Goal: Task Accomplishment & Management: Manage account settings

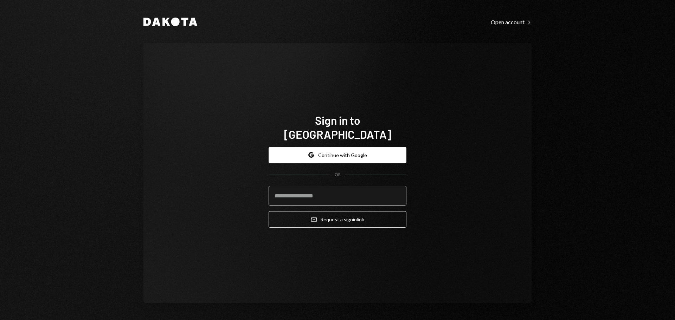
click at [302, 195] on input "email" at bounding box center [337, 196] width 138 height 20
click at [333, 153] on button "Google Continue with Google" at bounding box center [337, 155] width 138 height 17
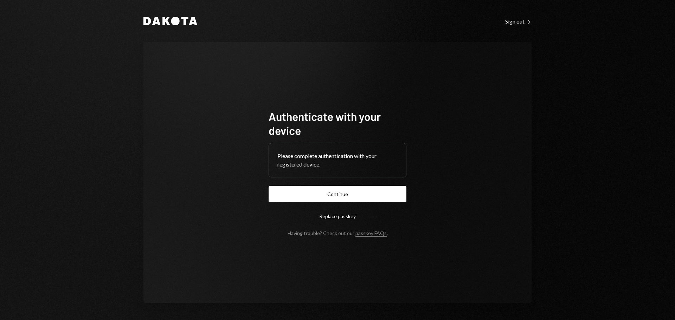
click at [623, 137] on div "Dakota Sign out Right Caret Authenticate with your device Please complete authe…" at bounding box center [337, 160] width 675 height 320
click at [329, 195] on button "Continue" at bounding box center [337, 194] width 138 height 17
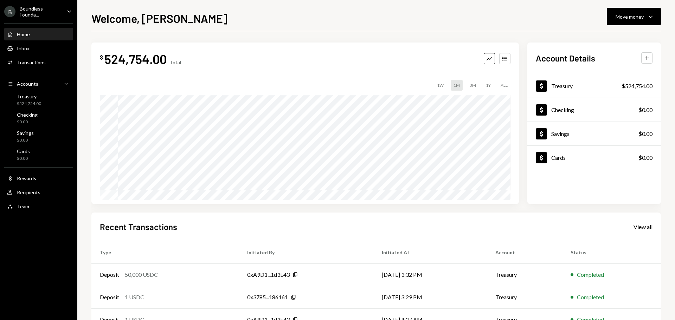
click at [45, 19] on div "Home Home Inbox Inbox Activities Transactions Accounts Accounts Caret Down Trea…" at bounding box center [38, 116] width 77 height 195
click at [49, 14] on div "Boundless Founda..." at bounding box center [40, 12] width 41 height 12
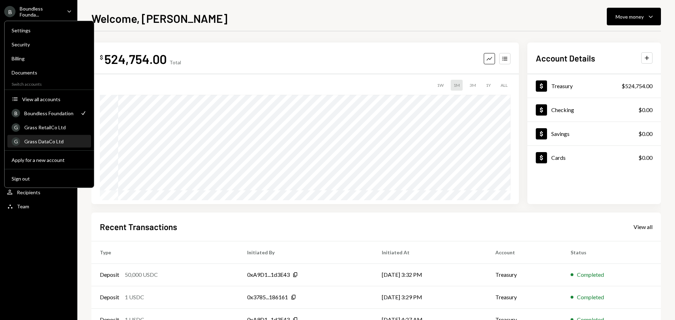
click at [57, 142] on div "Grass DataCo Ltd" at bounding box center [55, 141] width 63 height 6
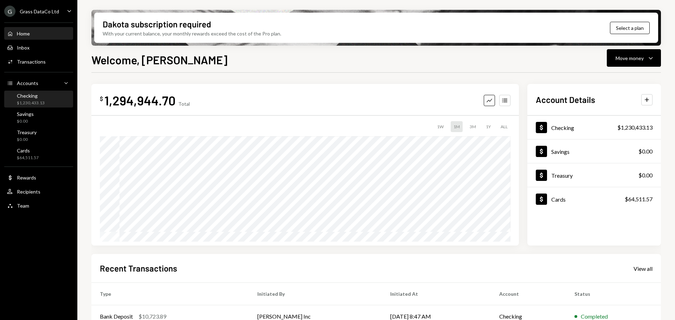
click at [30, 96] on div "Checking" at bounding box center [31, 96] width 28 height 6
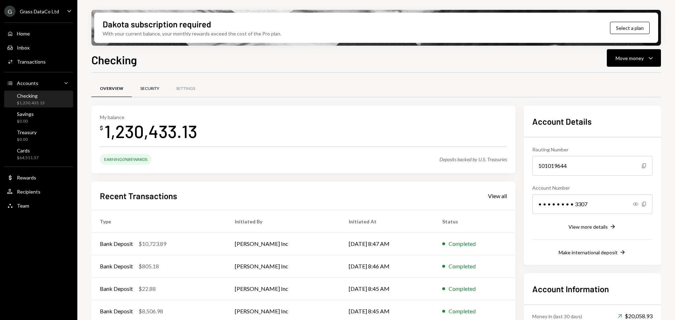
click at [146, 88] on div "Security" at bounding box center [149, 89] width 19 height 6
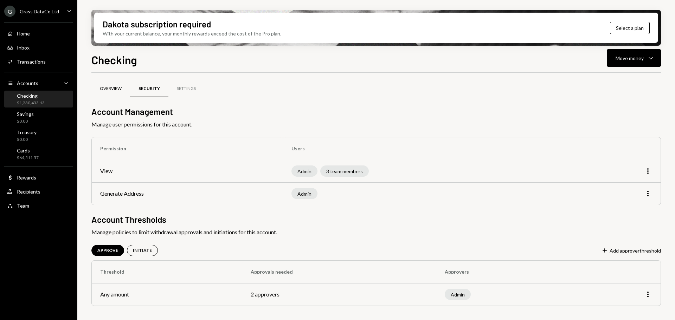
click at [106, 88] on div "Overview" at bounding box center [111, 89] width 22 height 6
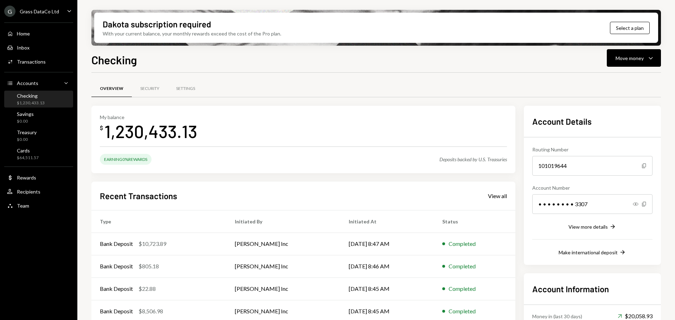
click at [34, 97] on div "Checking" at bounding box center [31, 96] width 28 height 6
click at [139, 131] on div "1,230,433.13" at bounding box center [150, 131] width 93 height 22
drag, startPoint x: 113, startPoint y: 156, endPoint x: 245, endPoint y: 159, distance: 132.5
click at [245, 159] on div "Earning 0% Rewards Deposits backed by U.S. Treasuries" at bounding box center [303, 159] width 407 height 11
click at [312, 152] on div "My balance $ 1,230,433.13 Earning 0% Rewards Deposits backed by U.S. Treasuries" at bounding box center [303, 139] width 424 height 67
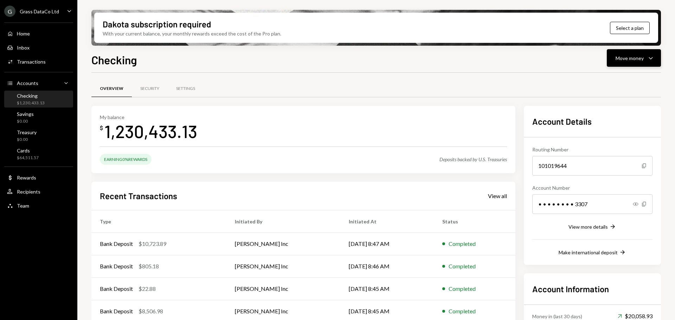
click at [649, 59] on icon "Caret Down" at bounding box center [650, 58] width 8 height 8
click at [618, 132] on div "Swap stablecoins" at bounding box center [627, 132] width 51 height 7
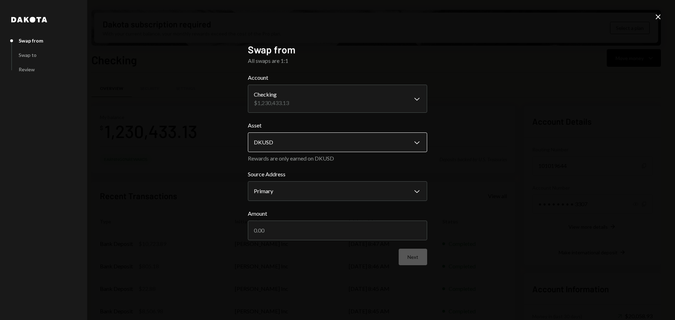
click at [305, 148] on body "G Grass DataCo Ltd Caret Down Home Home Inbox Inbox Activities Transactions Acc…" at bounding box center [337, 160] width 675 height 320
click at [299, 108] on body "G Grass DataCo Ltd Caret Down Home Home Inbox Inbox Activities Transactions Acc…" at bounding box center [337, 160] width 675 height 320
click at [279, 143] on body "G Grass DataCo Ltd Caret Down Home Home Inbox Inbox Activities Transactions Acc…" at bounding box center [337, 160] width 675 height 320
click at [656, 18] on icon "Close" at bounding box center [658, 17] width 8 height 8
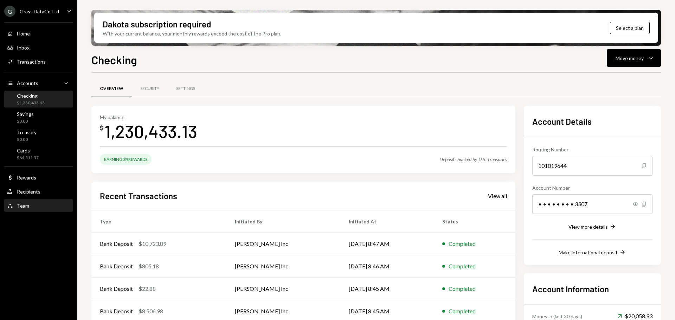
click at [32, 202] on div "Team Team" at bounding box center [38, 206] width 63 height 12
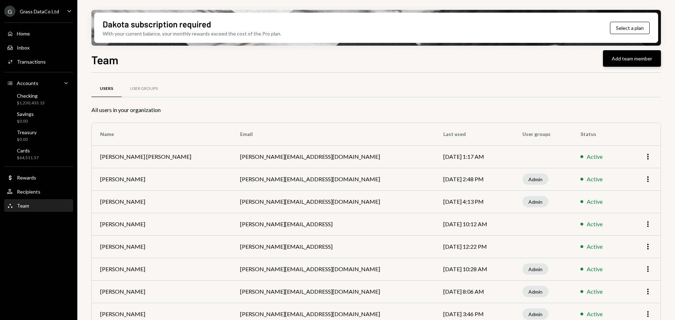
click at [628, 55] on button "Add team member" at bounding box center [632, 58] width 58 height 17
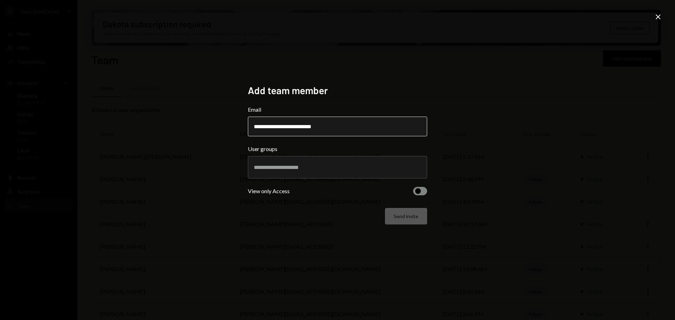
type input "**********"
click at [280, 176] on div at bounding box center [337, 167] width 167 height 18
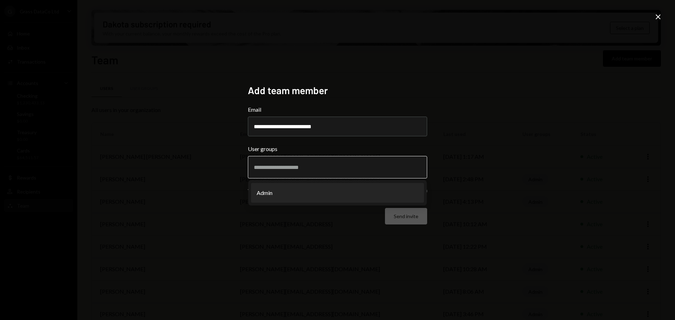
click at [270, 187] on li "Admin" at bounding box center [337, 193] width 173 height 20
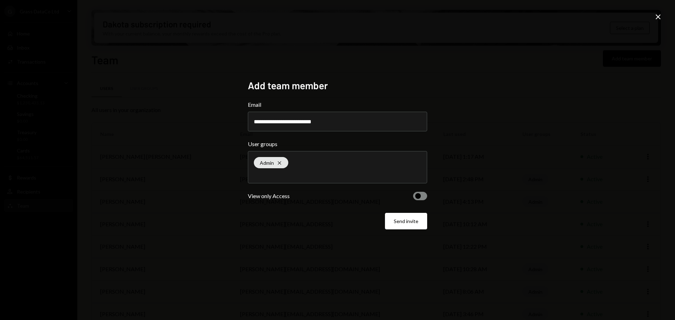
click at [416, 194] on span "button" at bounding box center [418, 196] width 6 height 6
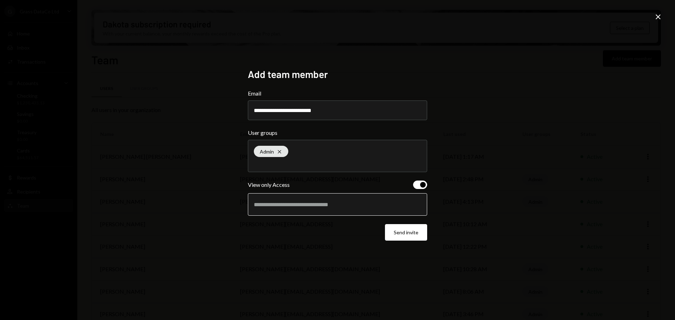
click at [378, 203] on input "text" at bounding box center [337, 204] width 167 height 6
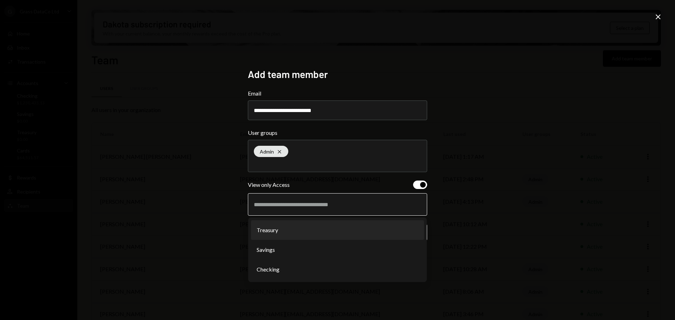
click at [336, 228] on li "Treasury" at bounding box center [337, 230] width 173 height 20
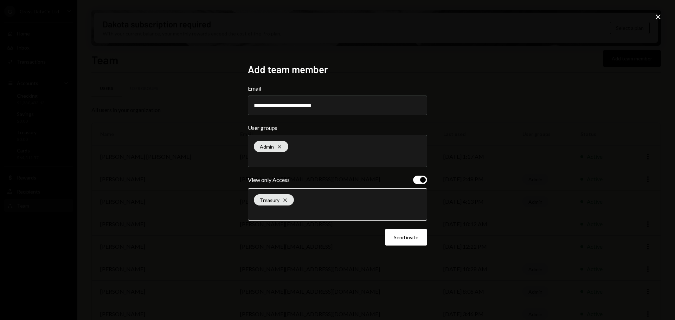
click at [328, 212] on input "text" at bounding box center [337, 211] width 167 height 6
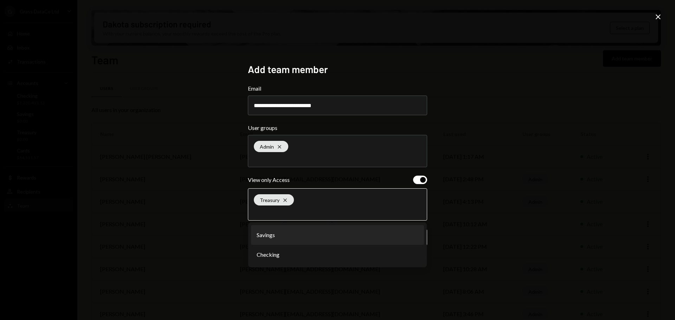
click at [325, 235] on li "Savings" at bounding box center [337, 235] width 173 height 20
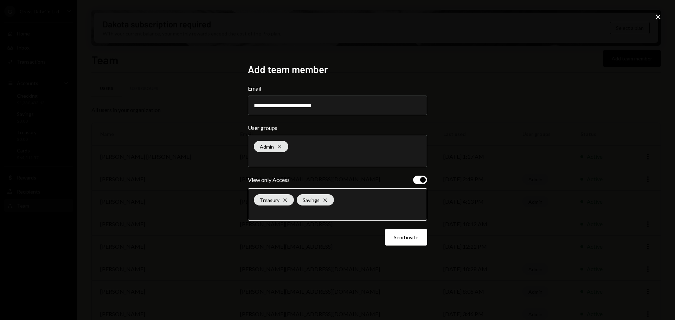
click at [326, 214] on input "text" at bounding box center [337, 211] width 167 height 6
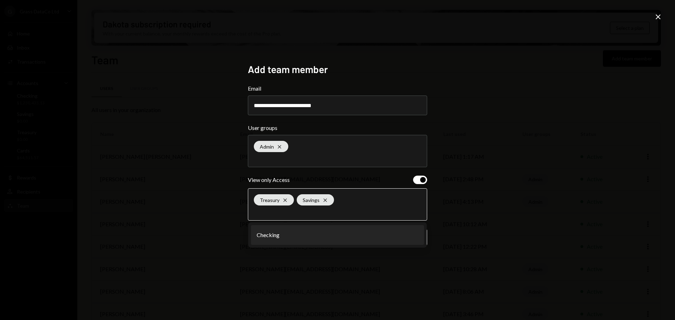
click at [322, 244] on li "Checking" at bounding box center [337, 235] width 173 height 20
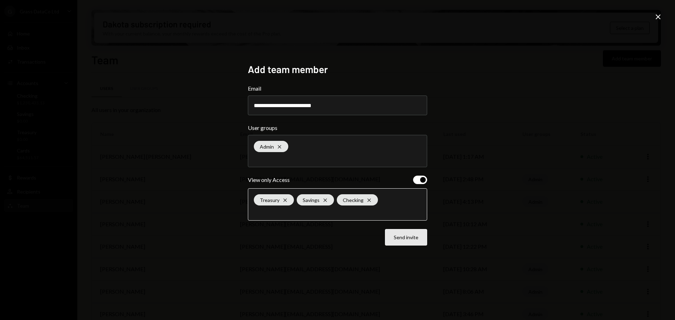
click at [395, 236] on button "Send invite" at bounding box center [406, 237] width 42 height 17
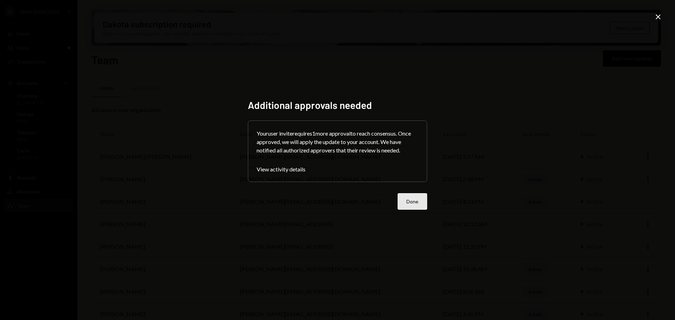
click at [414, 201] on button "Done" at bounding box center [412, 201] width 30 height 17
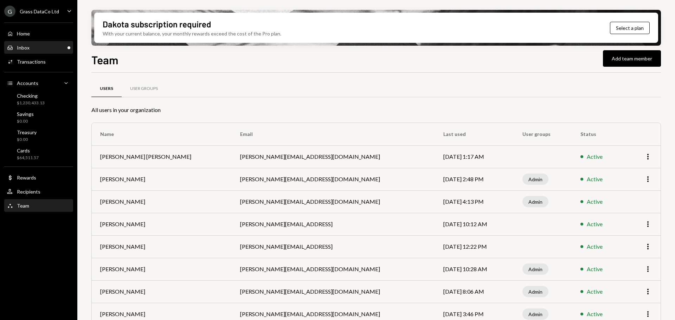
click at [31, 45] on div "Inbox Inbox" at bounding box center [38, 48] width 63 height 6
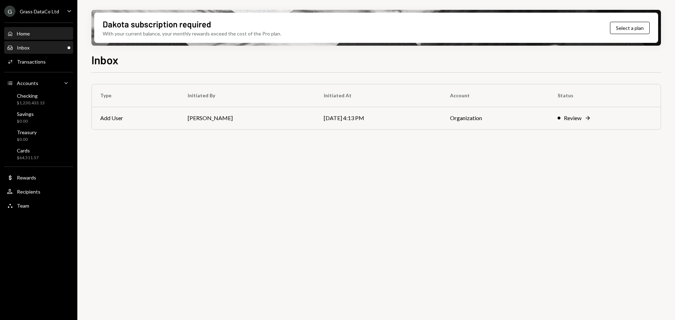
click at [19, 33] on div "Home" at bounding box center [23, 34] width 13 height 6
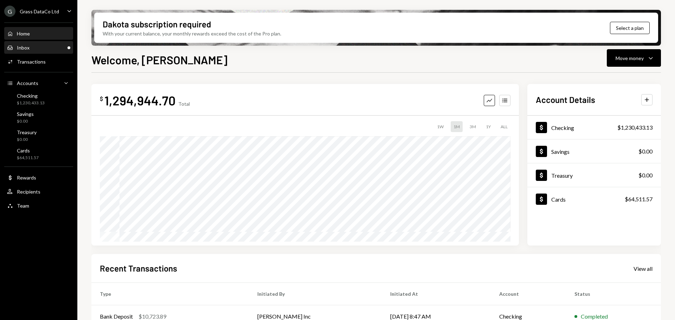
click at [44, 49] on div "Inbox Inbox" at bounding box center [38, 48] width 63 height 6
click at [52, 49] on div "Inbox Inbox" at bounding box center [38, 48] width 63 height 6
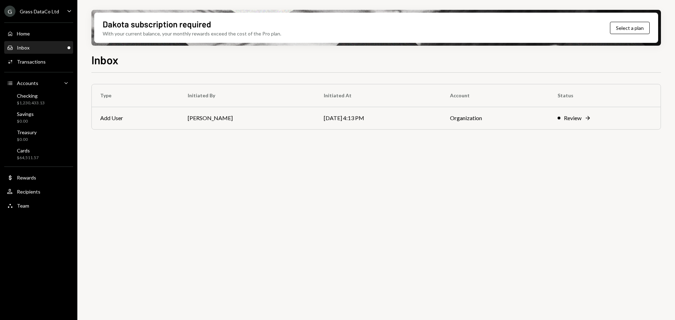
click at [52, 13] on div "Grass DataCo Ltd" at bounding box center [39, 11] width 39 height 6
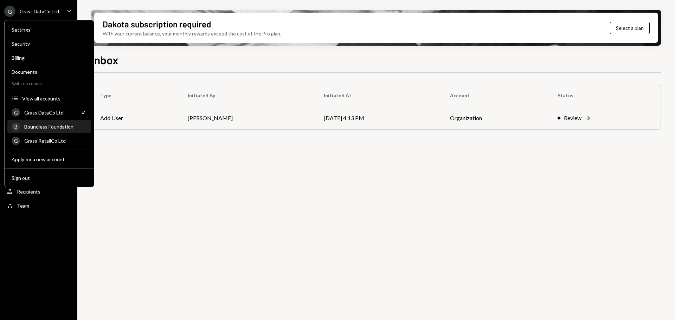
click at [50, 128] on div "Boundless Foundation" at bounding box center [55, 127] width 63 height 6
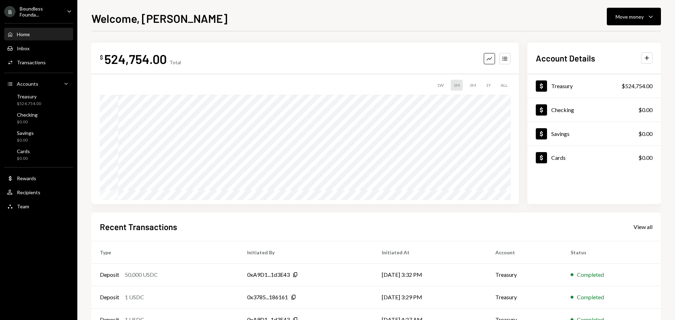
scroll to position [70, 0]
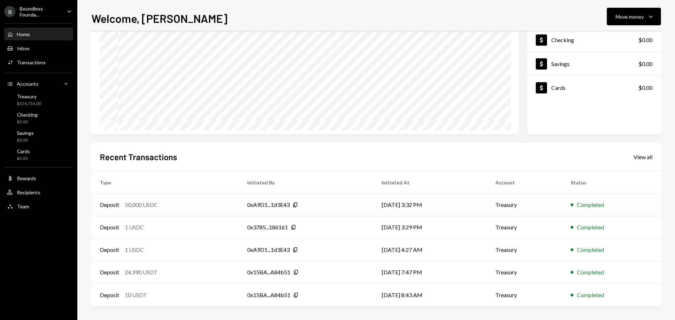
click at [230, 203] on td "Deposit 50,000 USDC" at bounding box center [164, 205] width 147 height 22
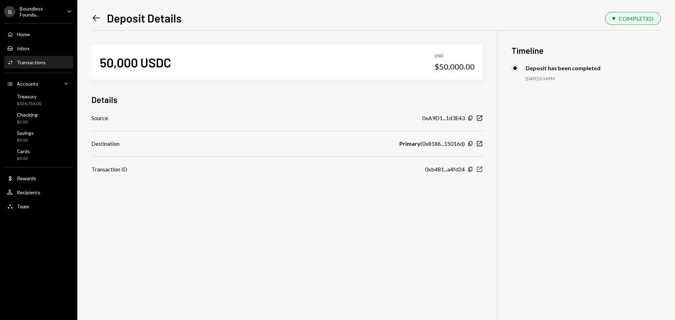
click at [482, 168] on icon "button" at bounding box center [479, 169] width 5 height 5
